Goal: Information Seeking & Learning: Understand process/instructions

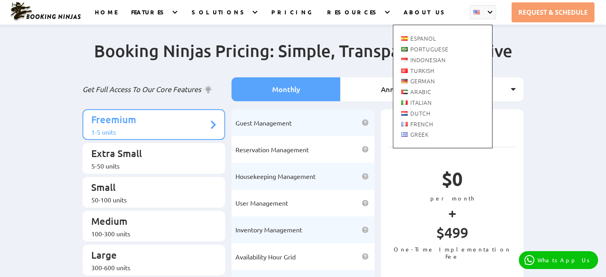
click at [485, 14] on div "Espanol Portuguese Indonesian Turkish German" at bounding box center [443, 78] width 100 height 139
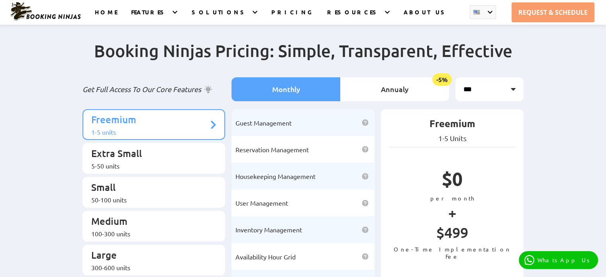
click at [543, 49] on div "Booking Ninjas Pricing: Simple, Transparent, Effective Get Full Access To Our C…" at bounding box center [303, 210] width 606 height 373
click at [536, 7] on link "REQUEST & SCHEDULE" at bounding box center [553, 12] width 83 height 20
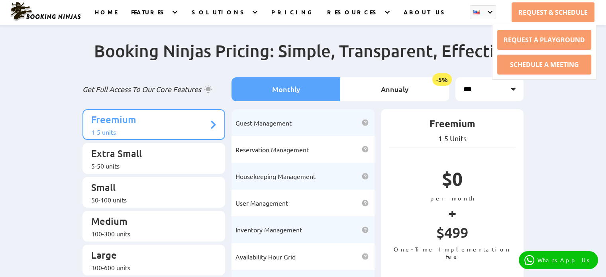
click at [557, 128] on div "Booking Ninjas Pricing: Simple, Transparent, Effective Get Full Access To Our C…" at bounding box center [303, 210] width 606 height 373
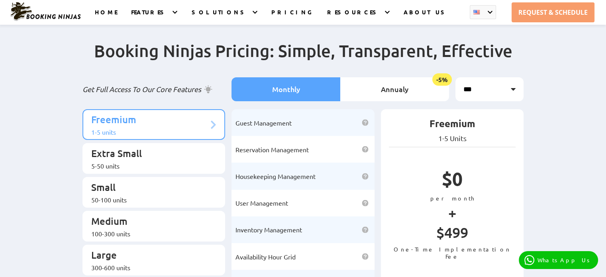
click at [214, 127] on div at bounding box center [213, 125] width 6 height 12
click at [40, 14] on img at bounding box center [46, 12] width 72 height 20
